Goal: Task Accomplishment & Management: Manage account settings

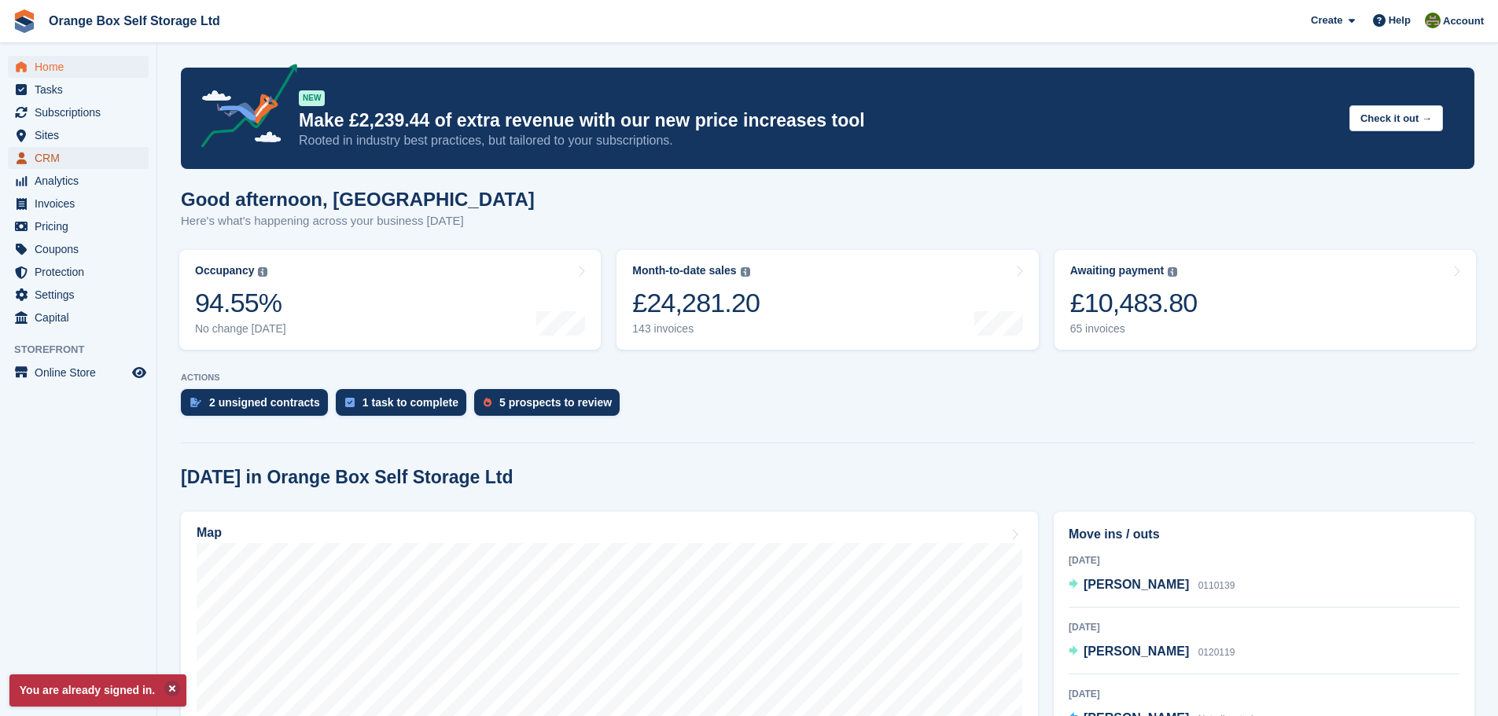
click at [91, 151] on span "CRM" at bounding box center [82, 158] width 94 height 22
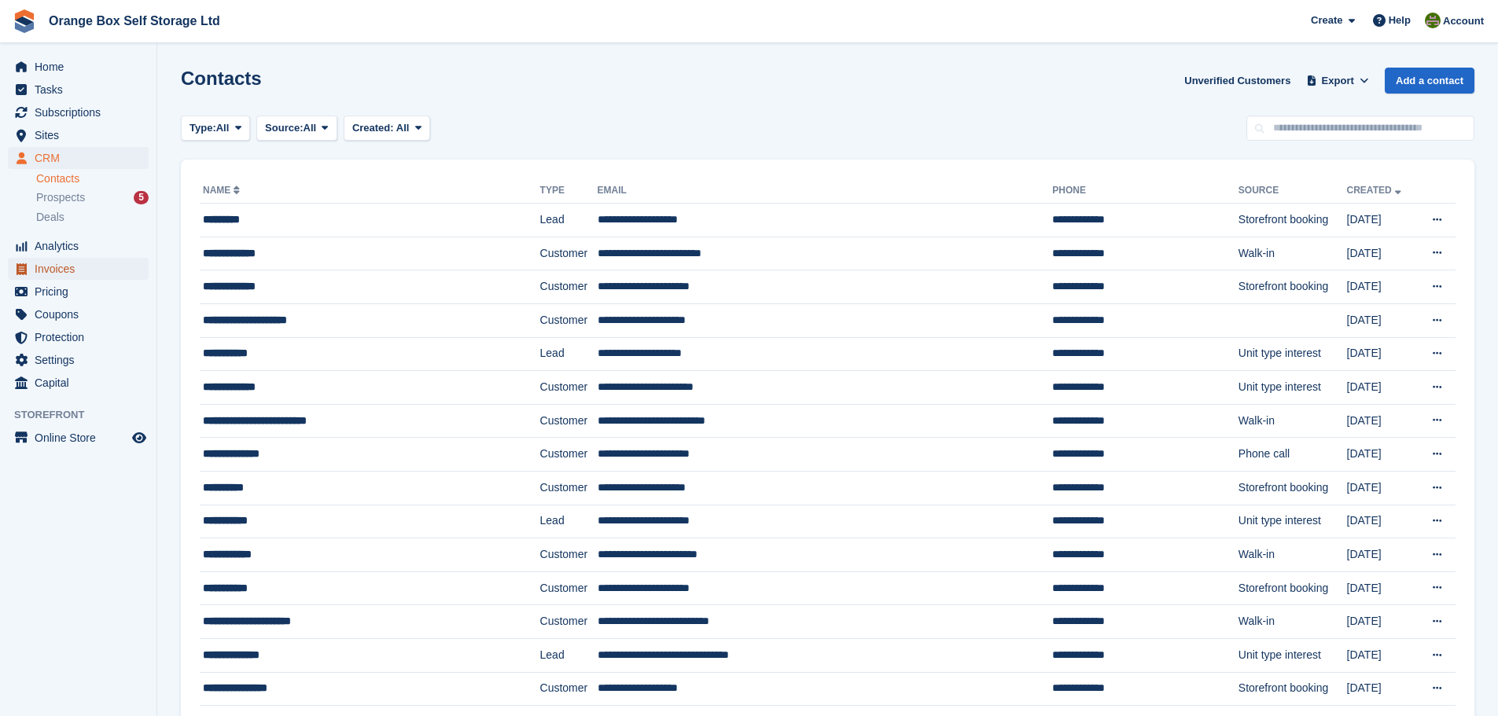
click at [72, 276] on span "Invoices" at bounding box center [82, 269] width 94 height 22
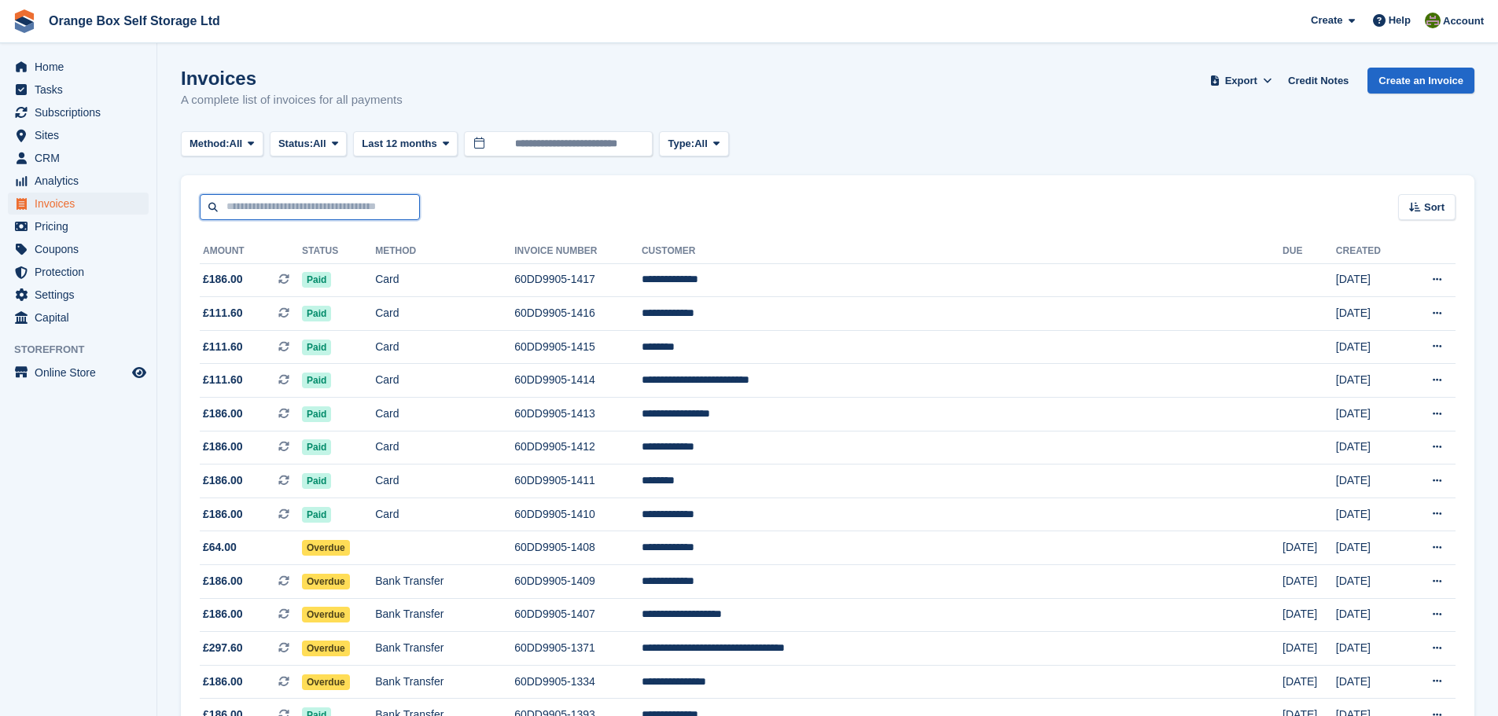
click at [283, 218] on input "text" at bounding box center [310, 207] width 220 height 26
type input "***"
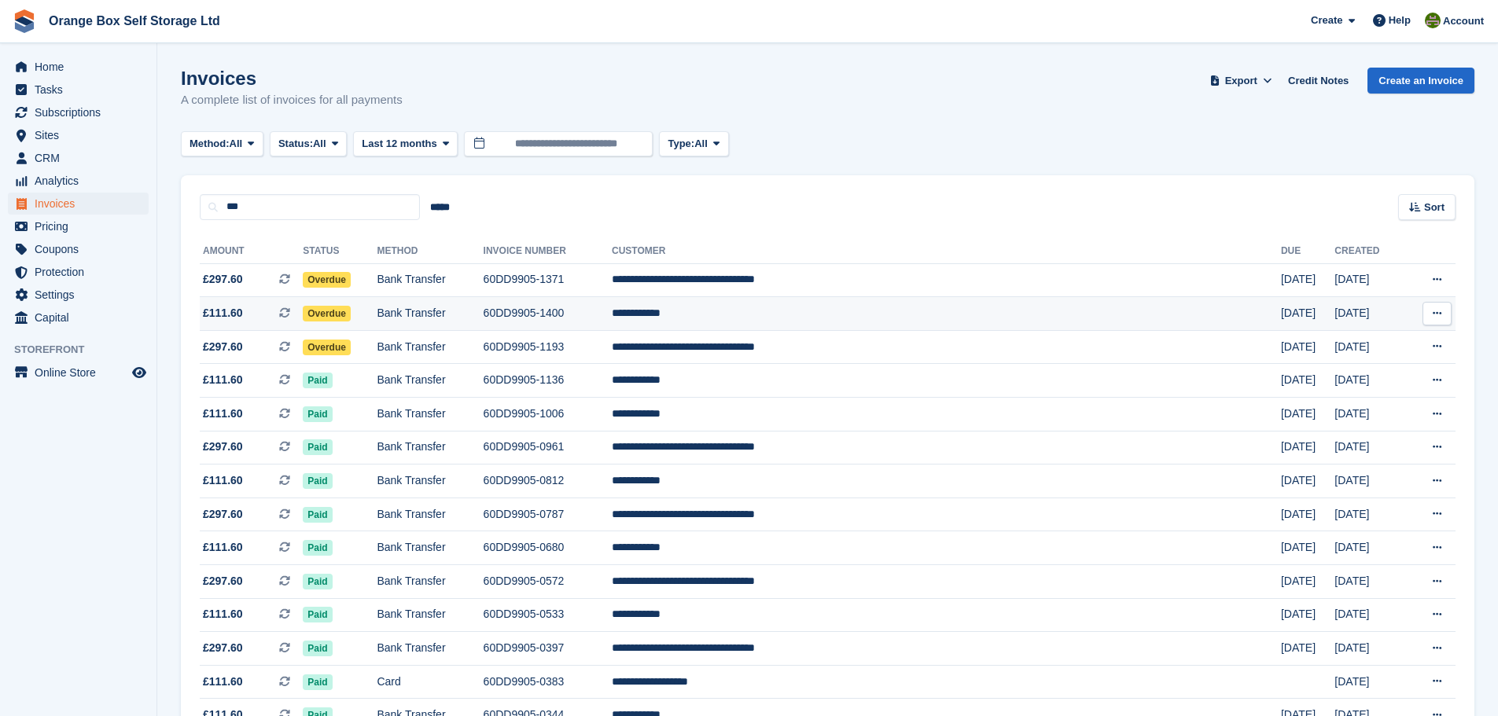
click at [612, 320] on td "60DD9905-1400" at bounding box center [548, 314] width 128 height 34
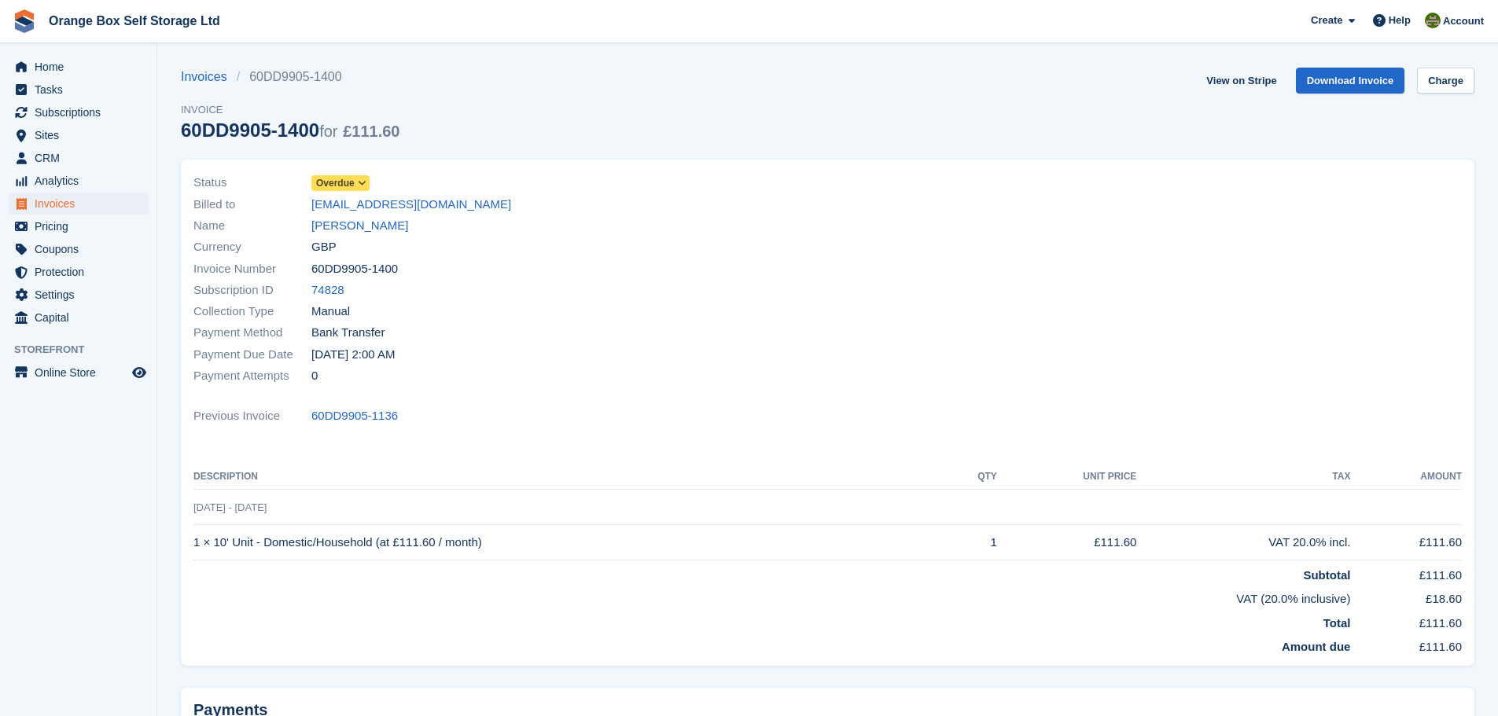
click at [339, 186] on span "Overdue" at bounding box center [335, 183] width 39 height 14
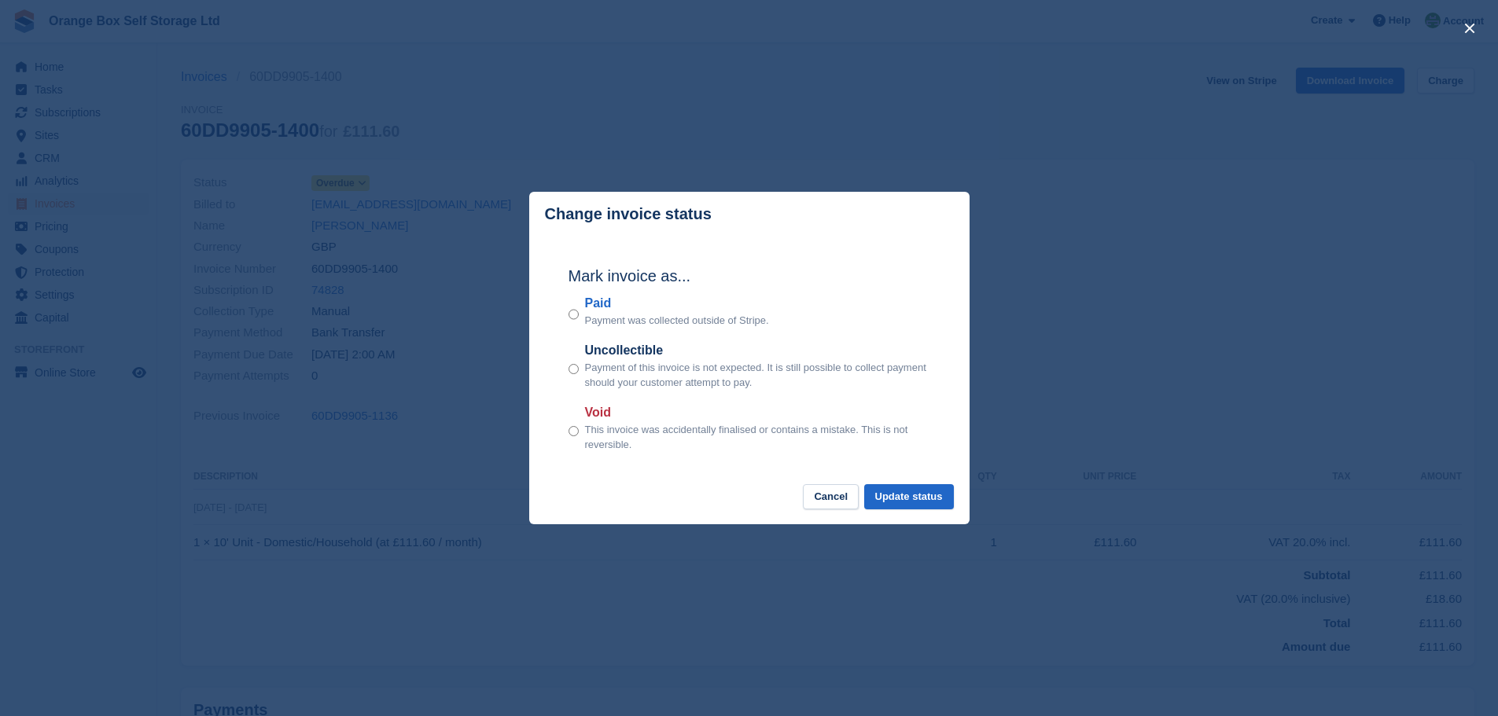
drag, startPoint x: 593, startPoint y: 312, endPoint x: 654, endPoint y: 341, distance: 67.9
click at [595, 312] on label "Paid" at bounding box center [677, 303] width 184 height 19
click at [907, 496] on button "Update status" at bounding box center [909, 497] width 90 height 26
